Goal: Task Accomplishment & Management: Use online tool/utility

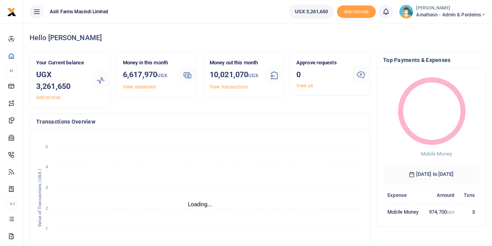
scroll to position [6, 6]
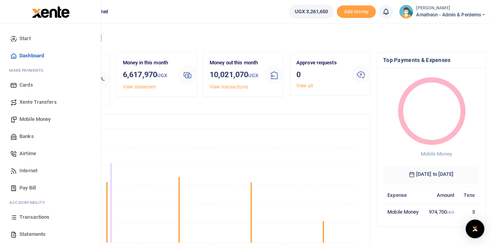
click at [21, 216] on span "Transactions" at bounding box center [34, 217] width 30 height 8
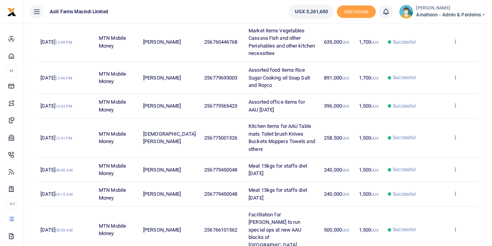
scroll to position [272, 0]
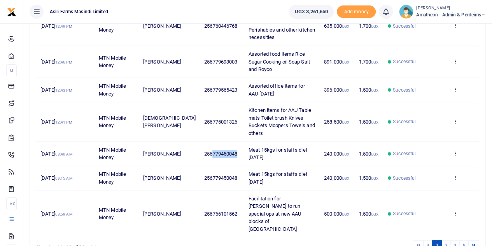
drag, startPoint x: 197, startPoint y: 136, endPoint x: 221, endPoint y: 140, distance: 24.8
click at [221, 142] on td "256779450048" at bounding box center [222, 154] width 44 height 24
copy span "779450048"
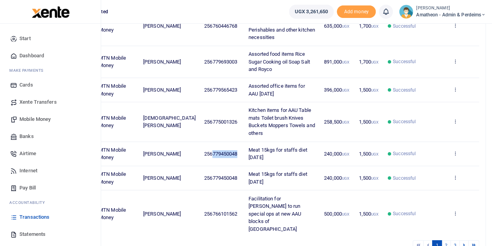
click at [35, 118] on span "Mobile Money" at bounding box center [34, 119] width 31 height 8
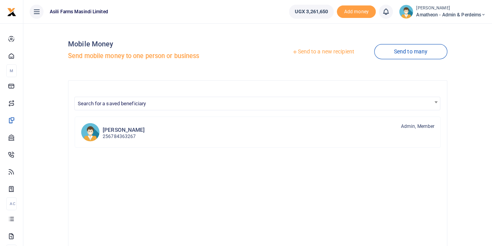
click at [310, 51] on link "Send to a new recipient" at bounding box center [323, 52] width 102 height 14
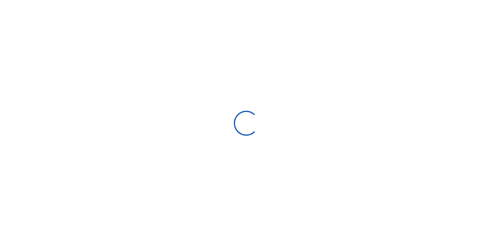
select select
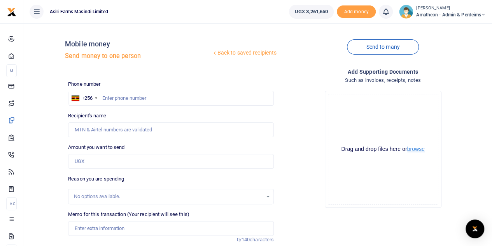
click at [413, 148] on button "browse" at bounding box center [416, 149] width 18 height 6
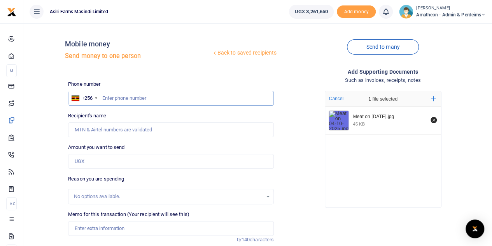
click at [126, 99] on input "text" at bounding box center [171, 98] width 206 height 15
paste input "779450048"
type input "779450048"
click at [90, 163] on input "Amount you want to send" at bounding box center [171, 161] width 206 height 15
type input "Joel Okello"
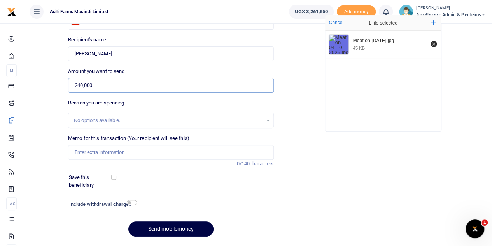
scroll to position [78, 0]
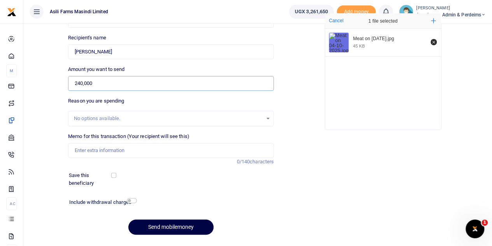
type input "240,000"
click at [88, 147] on input "Memo for this transaction (Your recipient will see this)" at bounding box center [171, 150] width 206 height 15
drag, startPoint x: 140, startPoint y: 149, endPoint x: 90, endPoint y: 155, distance: 49.8
click at [90, 155] on input "Meat 25kgs for staffs diet" at bounding box center [171, 150] width 206 height 15
click at [157, 150] on input "Meat 25kgs for staffs diet Sunday 17th Aug 2025" at bounding box center [171, 150] width 206 height 15
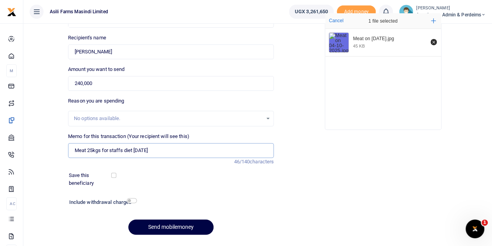
click at [169, 150] on input "Meat 25kgs for staffs diet Sunday 4th Aug 2025" at bounding box center [171, 150] width 206 height 15
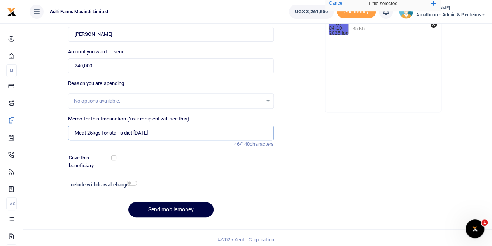
scroll to position [98, 0]
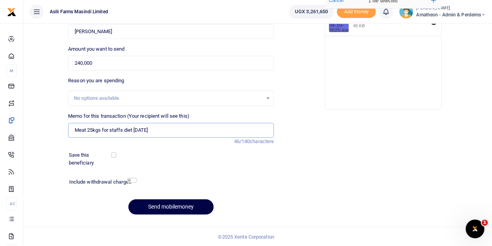
click at [90, 130] on input "Meat 25kgs for staffs diet Sunday 4th Oct 2025" at bounding box center [171, 130] width 206 height 15
type input "Meat 15kgs for staffs diet Sunday 4th Oct 2025"
click at [173, 203] on button "Send mobilemoney" at bounding box center [170, 206] width 85 height 15
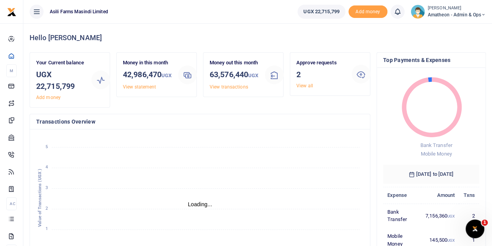
scroll to position [6, 6]
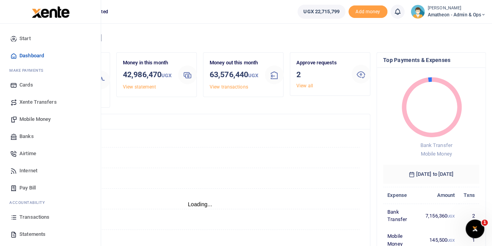
click at [26, 216] on span "Transactions" at bounding box center [34, 217] width 30 height 8
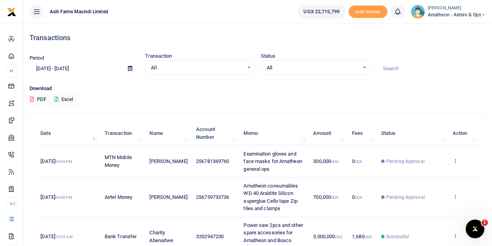
scroll to position [39, 0]
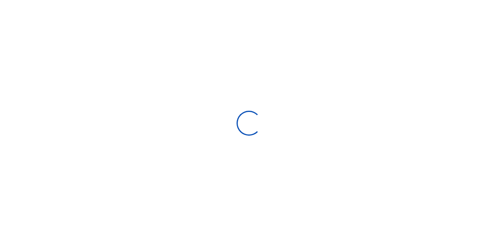
select select
type input "[DATE] - [DATE]"
